Goal: Check status: Check status

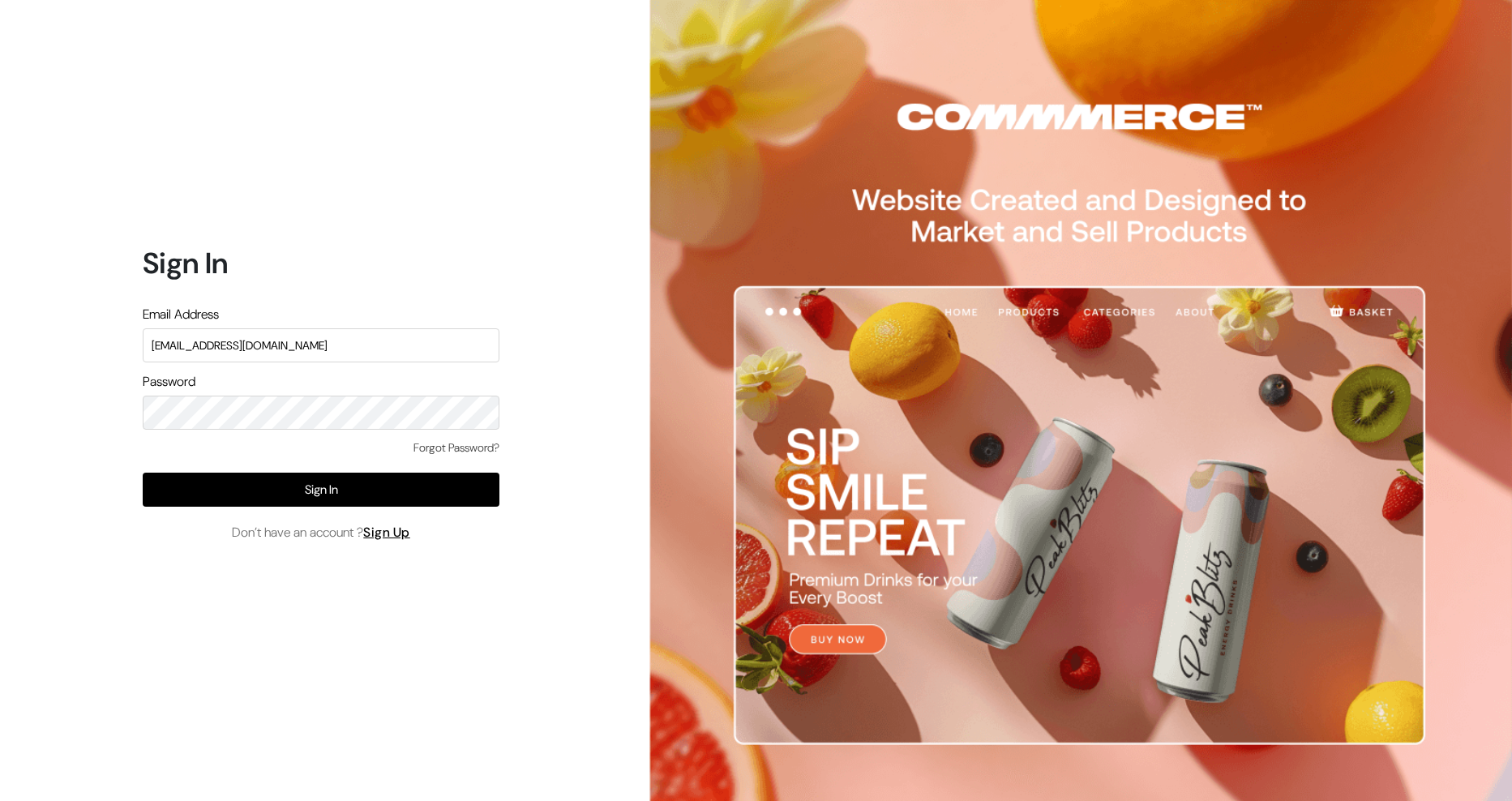
type input "gsbganeshotsava@outlook.com"
click at [322, 495] on button "Sign In" at bounding box center [321, 490] width 357 height 34
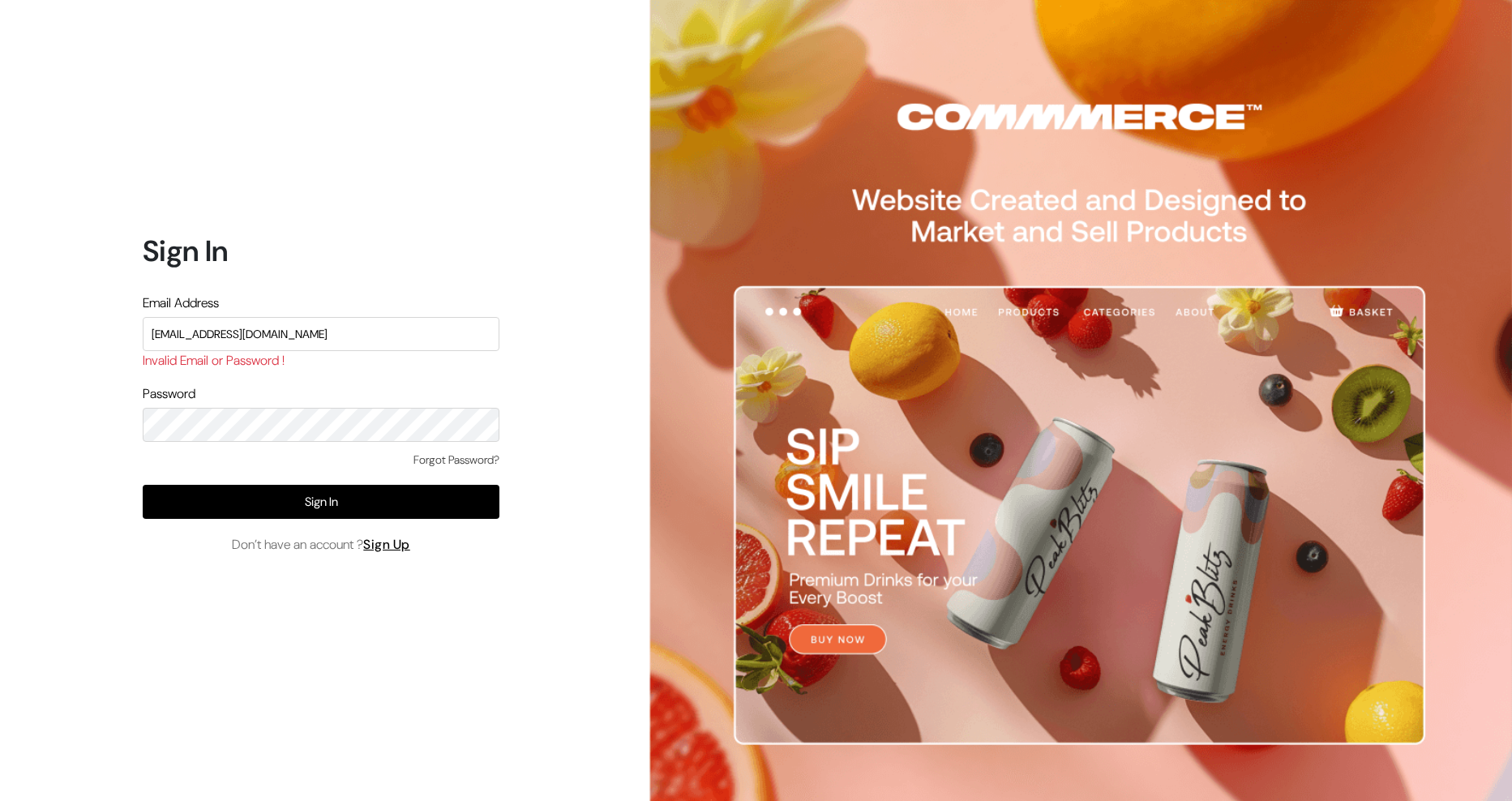
type input "[EMAIL_ADDRESS][DOMAIN_NAME]"
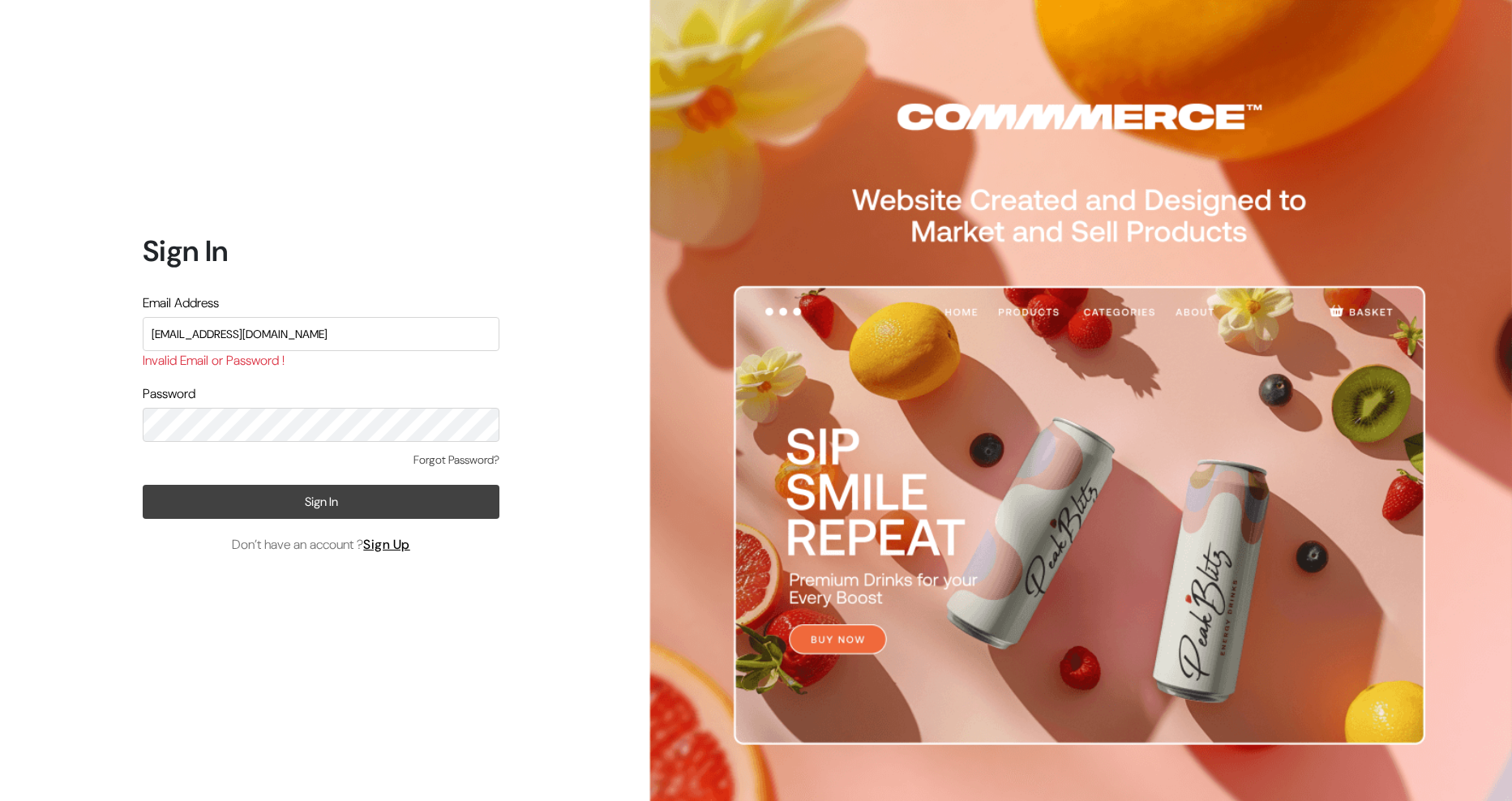
click at [344, 511] on button "Sign In" at bounding box center [321, 502] width 357 height 34
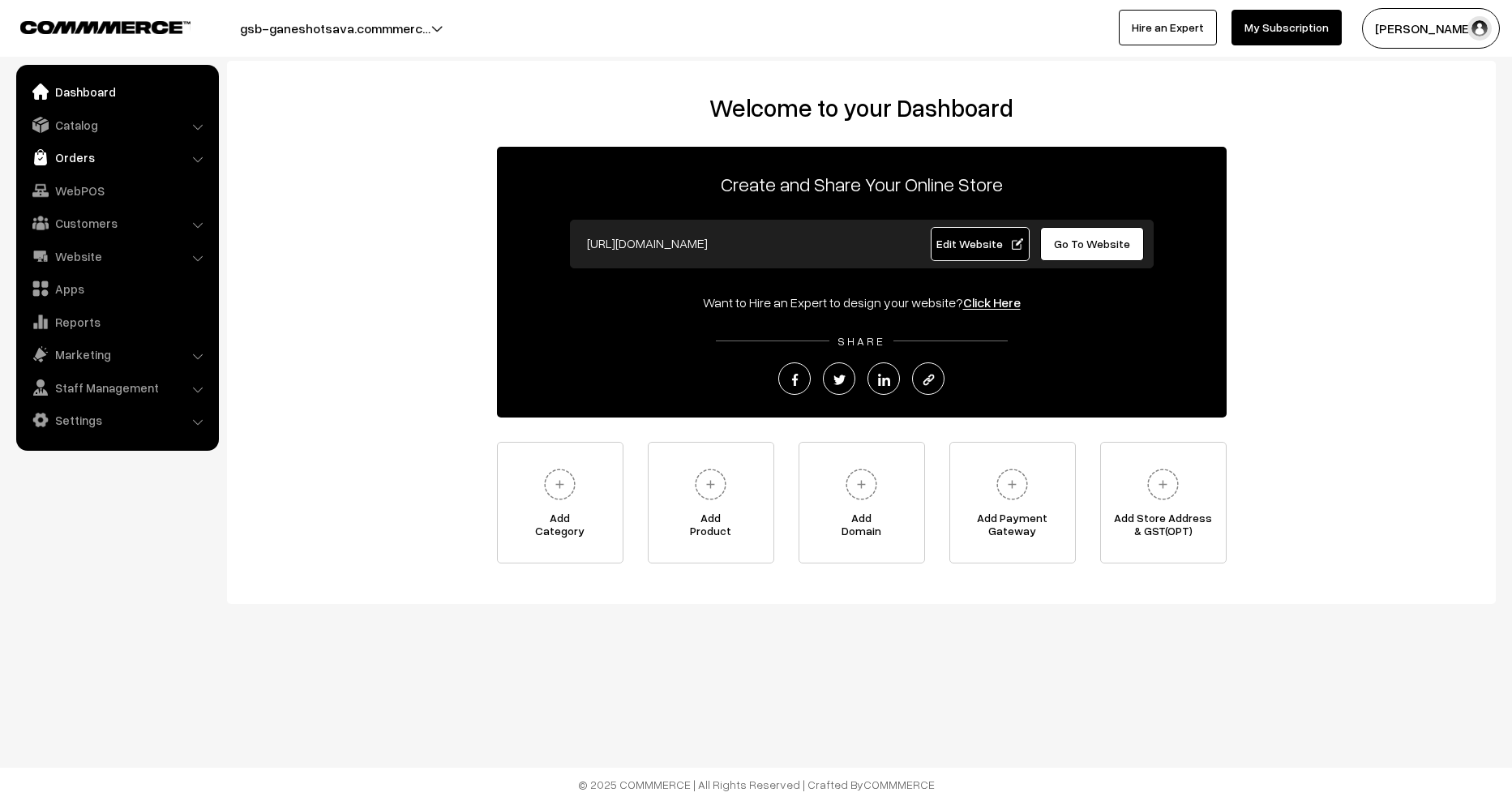
click at [76, 160] on link "Orders" at bounding box center [117, 158] width 193 height 29
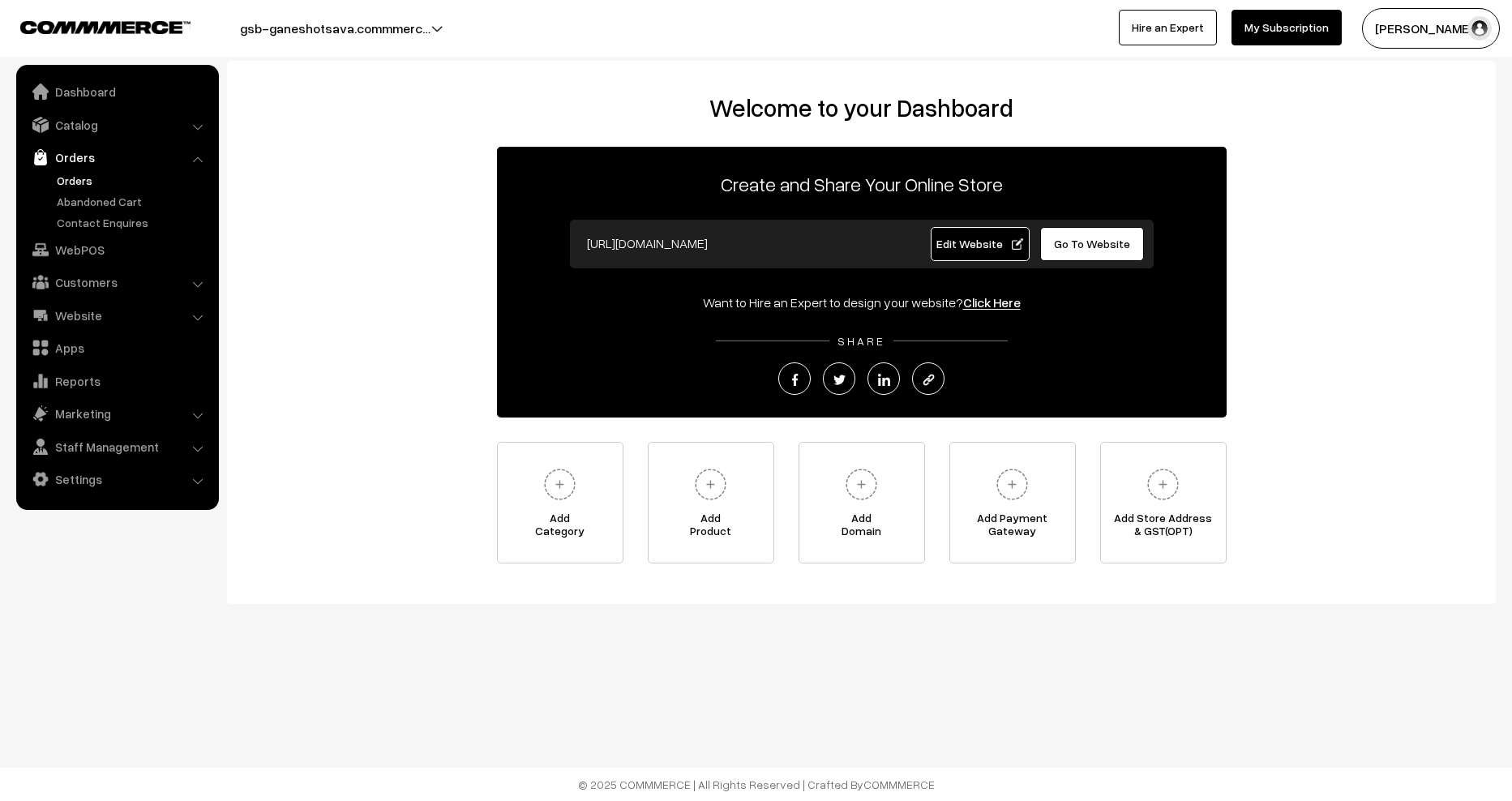
click at [83, 182] on link "Orders" at bounding box center [133, 181] width 160 height 17
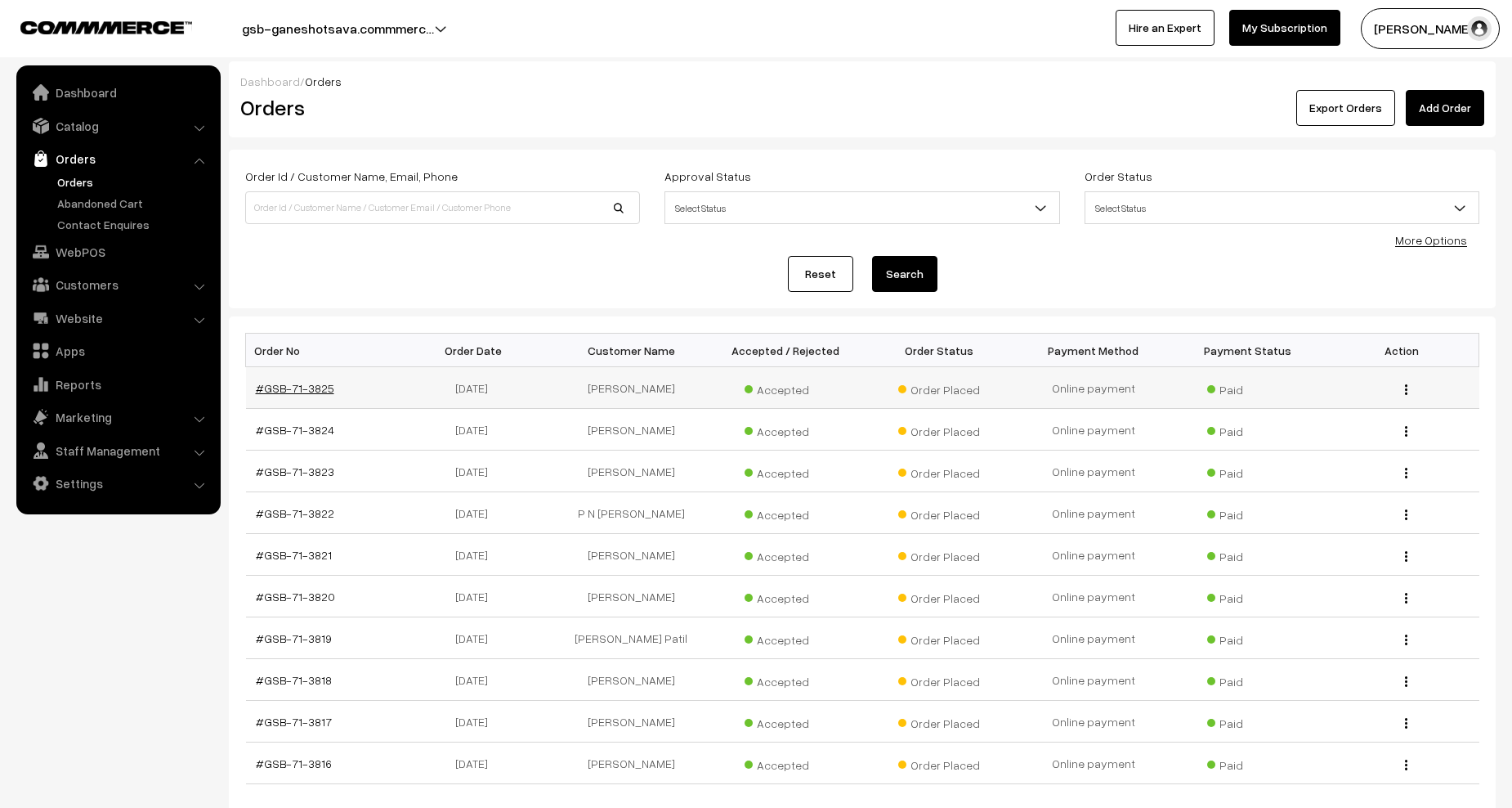
drag, startPoint x: 331, startPoint y: 388, endPoint x: 266, endPoint y: 394, distance: 65.3
click at [266, 394] on td "#GSB-71-3825" at bounding box center [323, 388] width 155 height 42
copy link "GSB-71-3825"
